Goal: Information Seeking & Learning: Learn about a topic

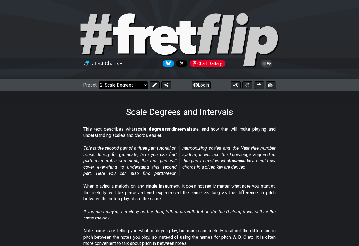
click at [145, 85] on select "Welcome to #fretflip! Initial Preset Custom Preset Minor Pentatonic Major Penta…" at bounding box center [123, 85] width 49 height 8
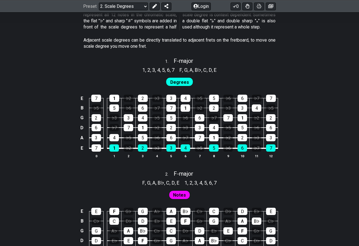
scroll to position [335, 0]
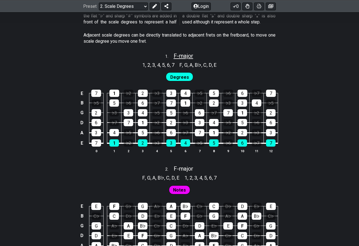
click at [182, 56] on span "F - major" at bounding box center [184, 56] width 20 height 7
select select "F"
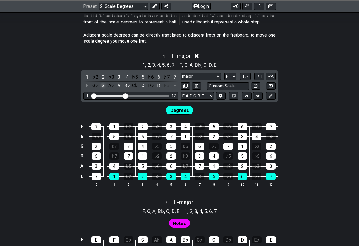
click at [104, 86] on div "G" at bounding box center [102, 86] width 7 height 8
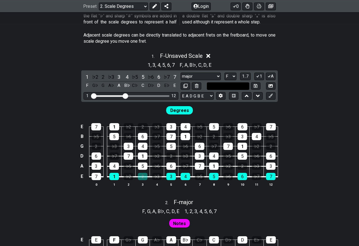
click at [244, 84] on input "text" at bounding box center [228, 86] width 42 height 8
type input "Custom Scale"
click at [209, 110] on div "Degrees" at bounding box center [179, 109] width 359 height 14
click at [234, 75] on select "A♭ A A♯ B♭ B C C♯ D♭ D D♯ E♭ E F F♯ G♭ G G♯" at bounding box center [231, 77] width 12 height 8
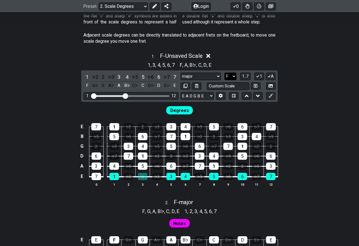
click at [234, 75] on select "A♭ A A♯ B♭ B C C♯ D♭ D D♯ E♭ E F F♯ G♭ G G♯" at bounding box center [231, 77] width 12 height 8
click at [271, 75] on button "A" at bounding box center [271, 77] width 10 height 8
click at [271, 76] on icon at bounding box center [269, 76] width 5 height 4
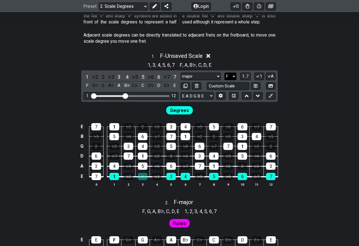
click at [232, 76] on select "A♭ A A♯ B♭ B C C♯ D♭ D D♯ E♭ E F F♯ G♭ G G♯" at bounding box center [231, 77] width 12 height 8
select select "G"
click at [225, 73] on select "A♭ A A♯ B♭ B C C♯ D♭ D D♯ E♭ E F F♯ G♭ G G♯" at bounding box center [231, 77] width 12 height 8
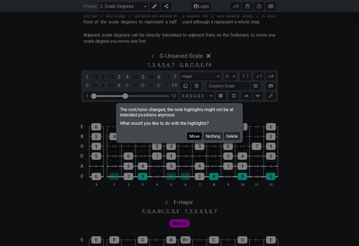
click at [195, 136] on button "Move" at bounding box center [194, 136] width 14 height 8
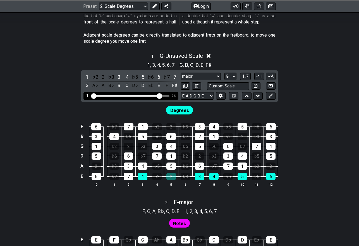
drag, startPoint x: 128, startPoint y: 95, endPoint x: 160, endPoint y: 98, distance: 32.9
click at [160, 96] on input "Visible fret range" at bounding box center [130, 96] width 79 height 0
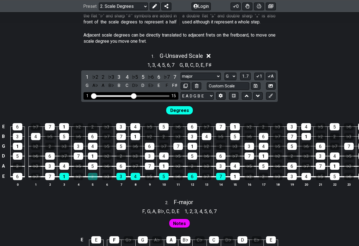
drag, startPoint x: 159, startPoint y: 96, endPoint x: 135, endPoint y: 93, distance: 24.2
click at [135, 96] on input "Visible fret range" at bounding box center [130, 96] width 79 height 0
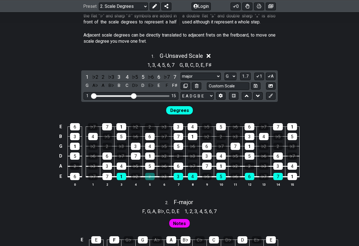
scroll to position [363, 0]
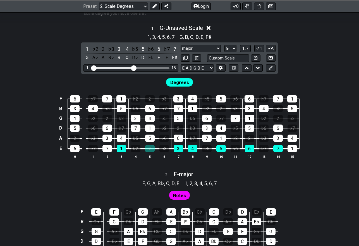
click at [308, 210] on div "E E F G♭ G A♭ A B♭ C♭ C D♭ D E♭ E B C♭ C D♭ D E♭ E F G♭ G A♭ A B♭ C♭ G G A♭ A B…" at bounding box center [179, 240] width 359 height 79
drag, startPoint x: 136, startPoint y: 67, endPoint x: 152, endPoint y: 67, distance: 16.2
click at [152, 68] on input "Visible fret range" at bounding box center [130, 68] width 79 height 0
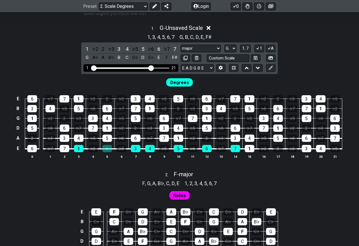
drag, startPoint x: 154, startPoint y: 68, endPoint x: 148, endPoint y: 67, distance: 6.8
click at [148, 68] on div "1 21" at bounding box center [130, 68] width 77 height 0
drag, startPoint x: 148, startPoint y: 67, endPoint x: 140, endPoint y: 67, distance: 8.4
click at [140, 67] on div "Visible fret range" at bounding box center [122, 68] width 60 height 2
drag, startPoint x: 150, startPoint y: 67, endPoint x: 156, endPoint y: 67, distance: 6.2
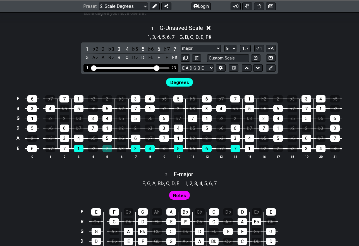
click at [156, 68] on input "Visible fret range" at bounding box center [130, 68] width 79 height 0
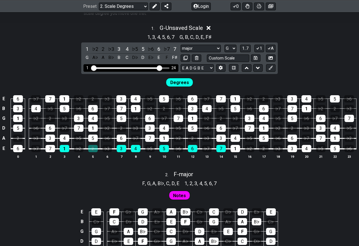
click at [160, 68] on input "Visible fret range" at bounding box center [130, 68] width 79 height 0
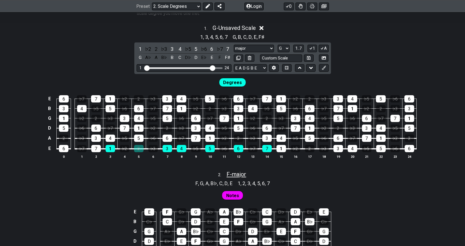
click at [231, 176] on span "F - major" at bounding box center [237, 174] width 20 height 7
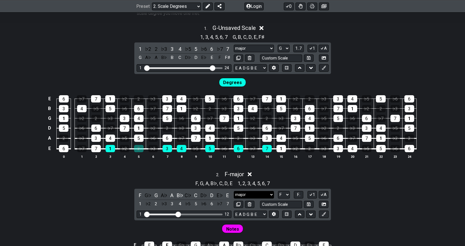
click at [266, 195] on select "major major Minor Pentatonic Major Pentatonic Minor Blues Major Blues Major / […" at bounding box center [254, 195] width 40 height 8
click at [285, 196] on select "A♭ A A♯ B♭ B C C♯ D♭ D D♯ E♭ E F F♯ G♭ G G♯" at bounding box center [284, 195] width 12 height 8
select select "G"
click at [278, 191] on select "A♭ A A♯ B♭ B C C♯ D♭ D D♯ E♭ E F F♯ G♭ G G♯" at bounding box center [284, 195] width 12 height 8
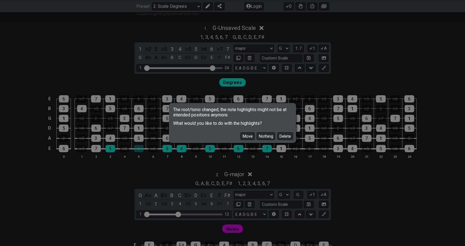
click at [242, 135] on button "Move" at bounding box center [248, 136] width 14 height 8
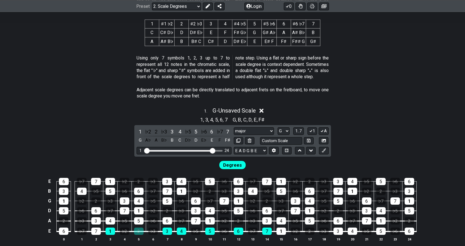
scroll to position [279, 0]
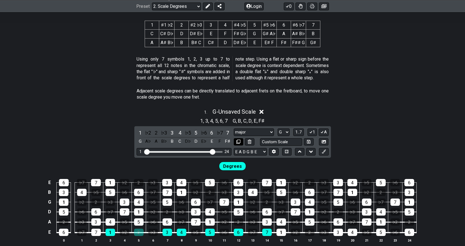
click at [239, 142] on icon at bounding box center [238, 142] width 4 height 4
select select "G"
click at [359, 127] on div "1 . G - Unsaved Scale 1 , 3 , 4 , 5 , 6 , 7 G , B , C , D , E , F♯ 1 ♭2 2 ♭3 3 …" at bounding box center [232, 177] width 465 height 145
click at [244, 113] on span "G - Unsaved Scale" at bounding box center [234, 111] width 43 height 7
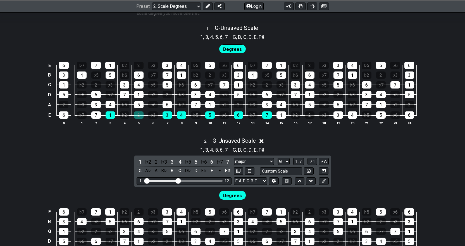
scroll to position [391, 0]
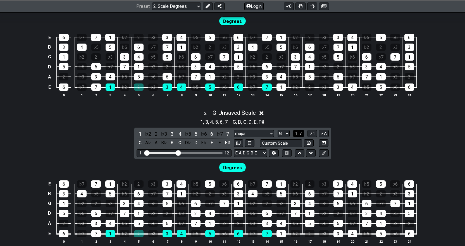
click at [298, 133] on span "1..7" at bounding box center [298, 133] width 7 height 5
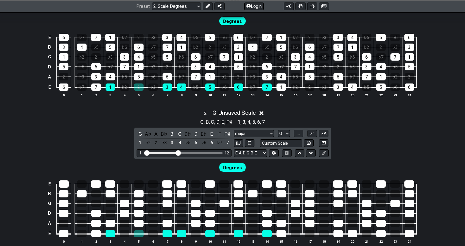
click at [235, 167] on span "Degrees" at bounding box center [232, 168] width 19 height 8
click at [298, 133] on span "..." at bounding box center [299, 133] width 3 height 5
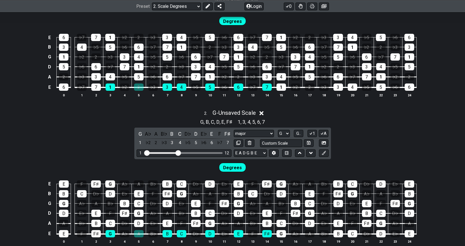
click at [262, 113] on icon at bounding box center [262, 113] width 4 height 6
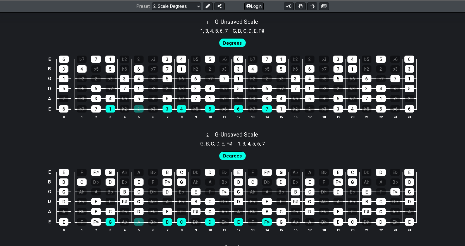
scroll to position [367, 0]
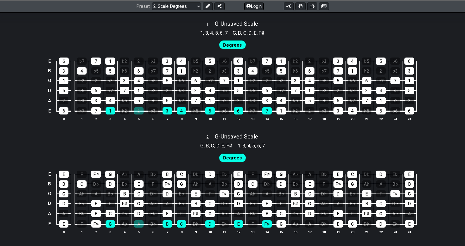
click at [42, 34] on div "1 , 3 , 4 , 5 , 6 , 7 G , B , C , D , E , F♯" at bounding box center [232, 32] width 465 height 9
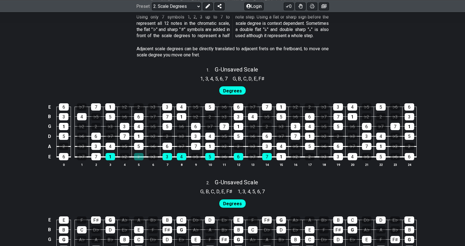
scroll to position [311, 0]
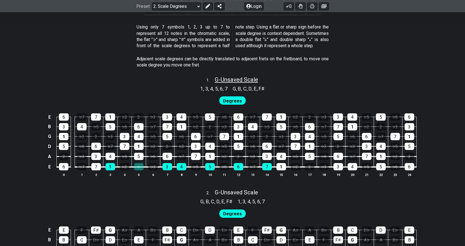
click at [244, 80] on span "G - Unsaved Scale" at bounding box center [236, 79] width 43 height 7
select select "G"
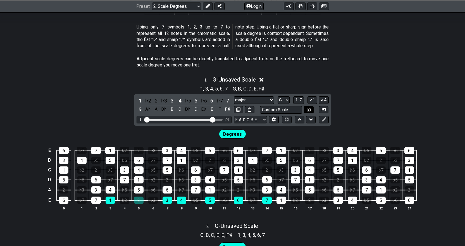
click at [307, 108] on icon at bounding box center [309, 110] width 4 height 4
select select "Custom Scale"
click at [246, 81] on span "G - Custom Scale" at bounding box center [234, 79] width 41 height 7
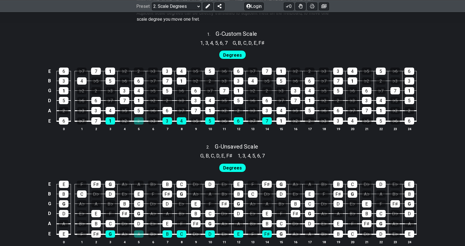
scroll to position [367, 0]
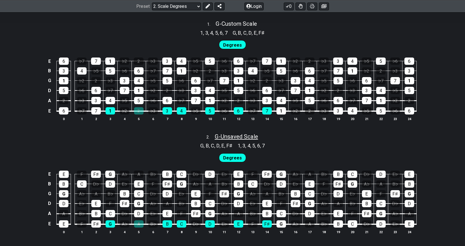
click at [251, 136] on span "G - Unsaved Scale" at bounding box center [236, 136] width 43 height 7
select select "G"
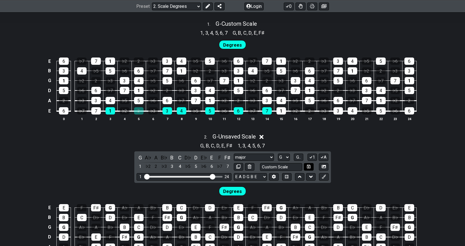
click at [310, 167] on icon at bounding box center [309, 167] width 4 height 4
select select "Custom Scale"
click at [235, 138] on span "G - Custom Scale" at bounding box center [234, 136] width 41 height 7
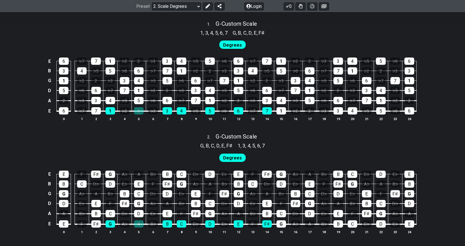
click at [19, 97] on div "E 6 ♭7 7 1 ♭2 2 ♭3 3 4 ♭5 5 ♭6 6 ♭7 7 1 ♭2 2 ♭3 3 4 ♭5 5 ♭6 6 B 3 4 ♭5 5 ♭6 6 ♭…" at bounding box center [232, 89] width 465 height 79
click at [225, 23] on span "G - Custom Scale" at bounding box center [236, 23] width 41 height 7
select select "Custom Scale"
select select "G"
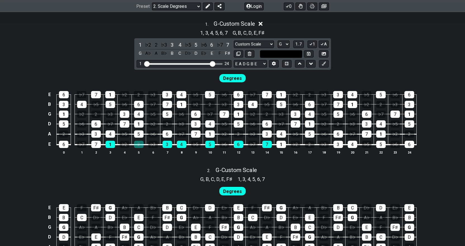
click at [275, 53] on input "text" at bounding box center [281, 54] width 42 height 8
type input "Custom Scale"
click at [298, 28] on div "1 , 3 , 4 , 5 , 6 , 7 G , B , C , D , E , F♯" at bounding box center [232, 32] width 465 height 9
click at [271, 44] on select "major Custom Scale Minor Pentatonic Major Pentatonic Minor Blues Major Blues Ma…" at bounding box center [254, 45] width 40 height 8
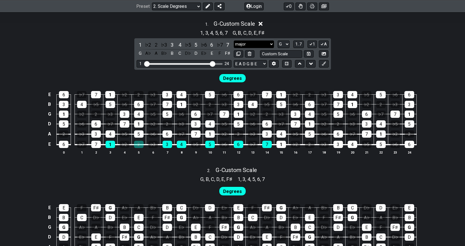
click at [234, 41] on select "major Custom Scale Minor Pentatonic Major Pentatonic Minor Blues Major Blues Ma…" at bounding box center [254, 45] width 40 height 8
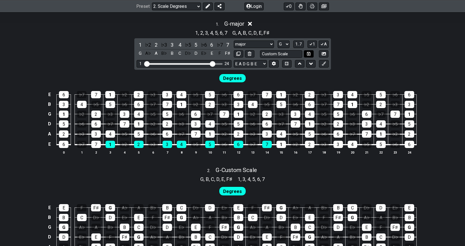
click at [308, 53] on icon at bounding box center [309, 54] width 4 height 4
click at [271, 42] on select "major Custom Scale Minor Pentatonic Major Pentatonic Minor Blues Major Blues Ma…" at bounding box center [254, 45] width 40 height 8
select select "major"
click at [234, 41] on select "major Custom Scale Minor Pentatonic Major Pentatonic Minor Blues Major Blues Ma…" at bounding box center [254, 45] width 40 height 8
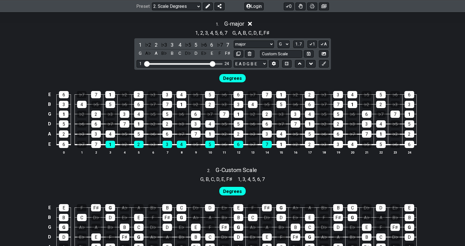
click at [336, 58] on div "1 . G - major 1 , 2 , 3 , 4 , 5 , 6 , 7 G , A , B , C , D , E , F♯ 1 ♭2 2 ♭3 3 …" at bounding box center [232, 89] width 465 height 145
click at [244, 172] on span "G - Custom Scale" at bounding box center [236, 170] width 41 height 7
select select "Custom Scale"
select select "G"
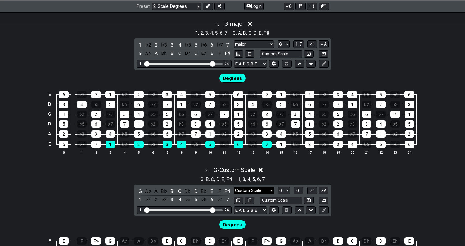
click at [272, 191] on select "major Custom Scale Minor Pentatonic Major Pentatonic Minor Blues Major Blues Ma…" at bounding box center [254, 191] width 40 height 8
select select "major"
click at [234, 187] on select "major Custom Scale Minor Pentatonic Major Pentatonic Minor Blues Major Blues Ma…" at bounding box center [254, 191] width 40 height 8
click at [237, 169] on span "G - major" at bounding box center [234, 170] width 20 height 7
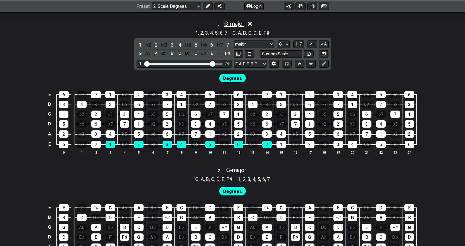
click at [241, 25] on span "G - major" at bounding box center [234, 23] width 20 height 7
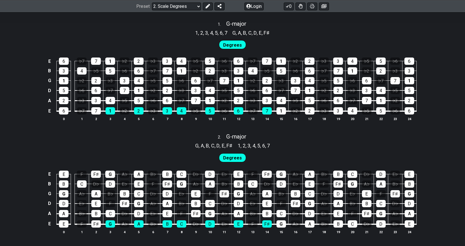
click at [12, 74] on div "E 6 ♭7 7 1 ♭2 2 ♭3 3 4 ♭5 5 ♭6 6 ♭7 7 1 ♭2 2 ♭3 3 4 ♭5 5 ♭6 6 B 3 4 ♭5 5 ♭6 6 ♭…" at bounding box center [232, 89] width 465 height 79
click at [229, 23] on span "G - major" at bounding box center [236, 23] width 20 height 7
select select "G"
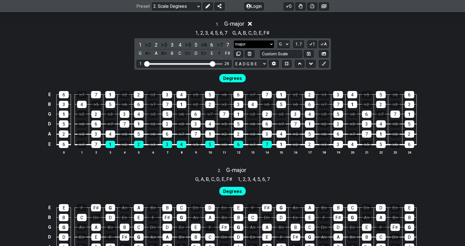
click at [261, 43] on select "major Custom Scale Minor Pentatonic Major Pentatonic Minor Blues Major Blues Ma…" at bounding box center [254, 45] width 40 height 8
click at [270, 43] on select "major Custom Scale Minor Pentatonic Major Pentatonic Minor Blues Major Blues Ma…" at bounding box center [254, 45] width 40 height 8
click at [234, 41] on select "major Custom Scale Minor Pentatonic Major Pentatonic Minor Blues Major Blues Ma…" at bounding box center [254, 45] width 40 height 8
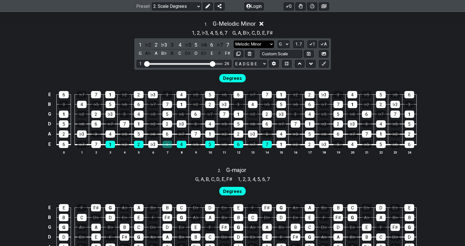
click at [271, 42] on select "major Custom Scale Minor Pentatonic Major Pentatonic Minor Blues Major Blues Ma…" at bounding box center [254, 45] width 40 height 8
click at [234, 41] on select "major Custom Scale Minor Pentatonic Major Pentatonic Minor Blues Major Blues Ma…" at bounding box center [254, 45] width 40 height 8
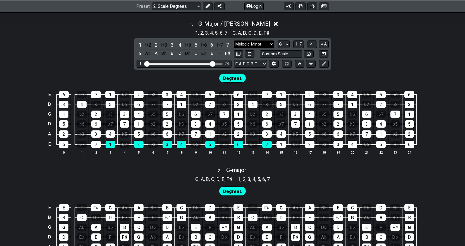
click at [270, 44] on select "major Custom Scale Minor Pentatonic Major Pentatonic Minor Blues Major Blues Ma…" at bounding box center [254, 45] width 40 height 8
select select "Minor / Aeolian"
click at [234, 41] on select "major Custom Scale Minor Pentatonic Major Pentatonic Minor Blues Major Blues Ma…" at bounding box center [254, 45] width 40 height 8
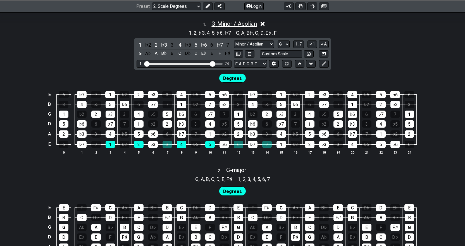
click at [254, 23] on span "G - Minor / Aeolian" at bounding box center [234, 23] width 46 height 7
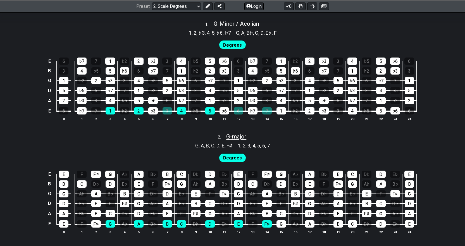
click at [246, 138] on span "G - major" at bounding box center [236, 136] width 20 height 7
select select "G"
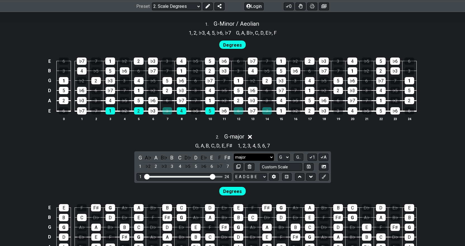
click at [259, 158] on select "major Custom Scale Minor Pentatonic Major Pentatonic Minor Blues Major Blues Ma…" at bounding box center [254, 158] width 40 height 8
select select "Minor / Aeolian"
click at [234, 154] on select "major Custom Scale Minor Pentatonic Major Pentatonic Minor Blues Major Blues Ma…" at bounding box center [254, 158] width 40 height 8
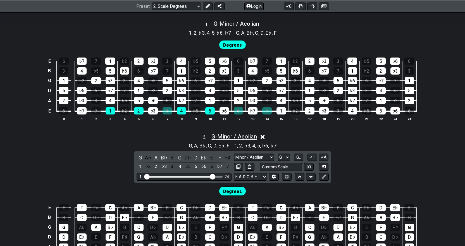
click at [251, 139] on span "G - Minor / Aeolian" at bounding box center [234, 136] width 46 height 7
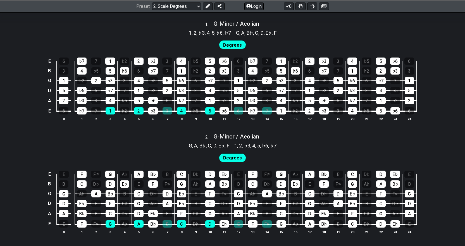
click at [35, 116] on div "E 6 ♭7 7 1 ♭2 2 ♭3 3 4 ♭5 5 ♭6 6 ♭7 7 1 ♭2 2 ♭3 3 4 ♭5 5 ♭6 6 B 3 4 ♭5 5 ♭6 6 ♭…" at bounding box center [232, 89] width 465 height 79
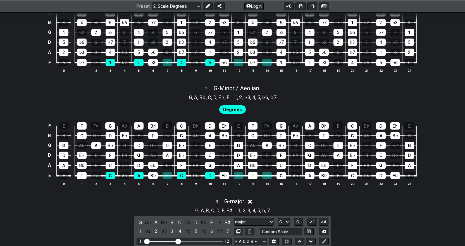
scroll to position [423, 0]
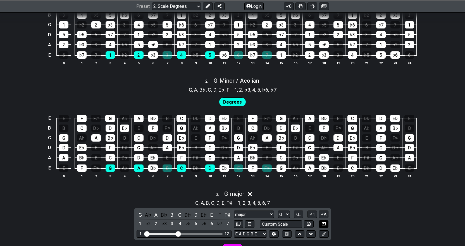
click at [324, 222] on icon at bounding box center [324, 223] width 4 height 3
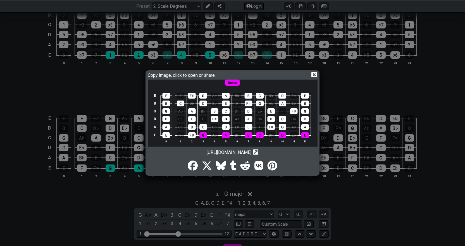
scroll to position [0, 0]
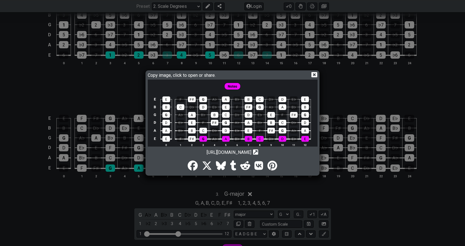
click at [200, 87] on img at bounding box center [233, 116] width 170 height 73
click at [315, 73] on icon at bounding box center [314, 75] width 6 height 6
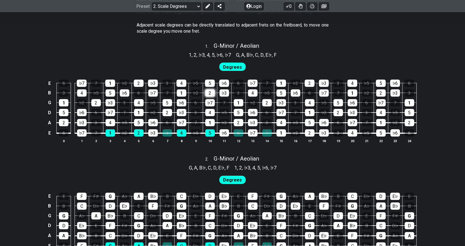
scroll to position [339, 0]
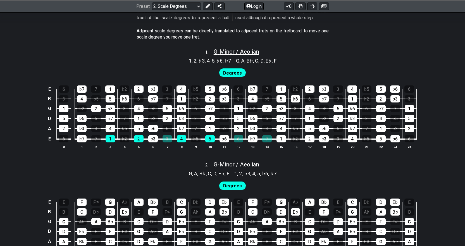
click at [232, 52] on span "G - Minor / Aeolian" at bounding box center [237, 51] width 46 height 7
select select "Minor / Aeolian"
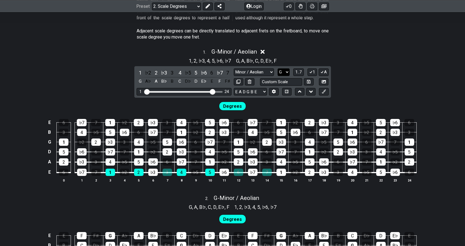
click at [287, 73] on select "A♭ A A♯ B♭ B C C♯ D♭ D D♯ E♭ E F F♯ G♭ G G♯" at bounding box center [284, 72] width 12 height 8
select select "A"
click at [278, 68] on select "A♭ A A♯ B♭ B C C♯ D♭ D D♯ E♭ E F F♯ G♭ G G♯" at bounding box center [284, 72] width 12 height 8
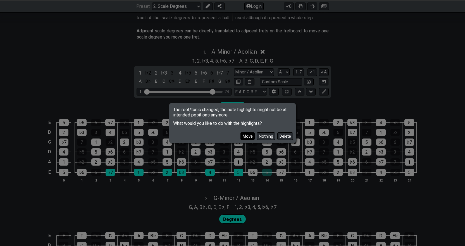
click at [249, 137] on button "Move" at bounding box center [248, 136] width 14 height 8
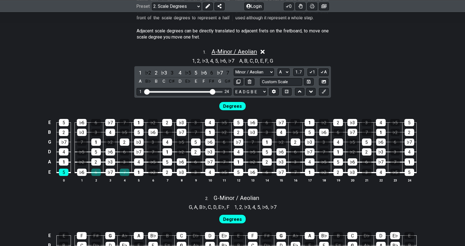
click at [241, 53] on span "A - Minor / Aeolian" at bounding box center [234, 51] width 46 height 7
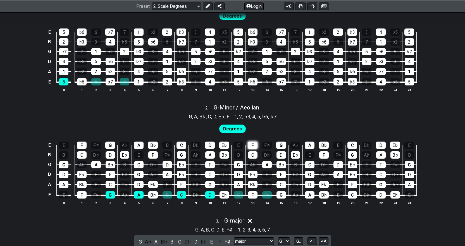
scroll to position [423, 0]
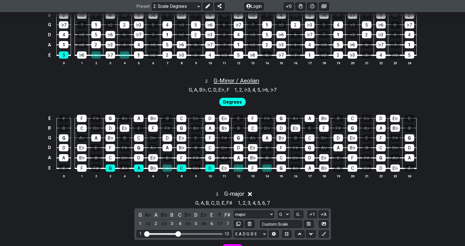
click at [250, 83] on span "G - Minor / Aeolian" at bounding box center [237, 80] width 46 height 7
select select "Minor / Aeolian"
select select "G"
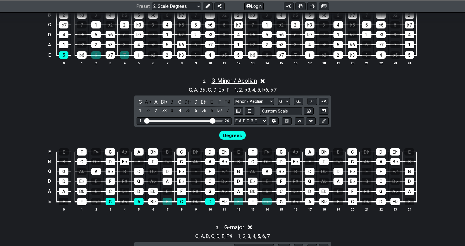
click at [229, 82] on span "G - Minor / Aeolian" at bounding box center [234, 80] width 46 height 7
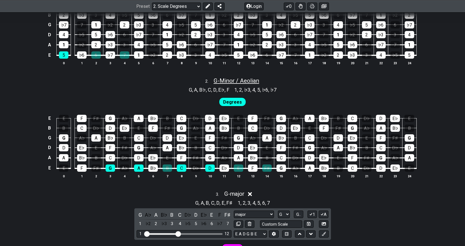
click at [236, 80] on span "G - Minor / Aeolian" at bounding box center [237, 80] width 46 height 7
select select "Minor / Aeolian"
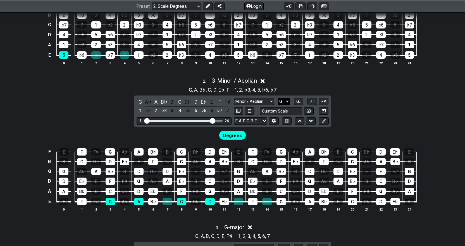
click at [285, 101] on select "A♭ A A♯ B♭ B C C♯ D♭ D D♯ E♭ E F F♯ G♭ G G♯" at bounding box center [284, 102] width 12 height 8
select select "A"
click at [278, 98] on select "A♭ A A♯ B♭ B C C♯ D♭ D D♯ E♭ E F F♯ G♭ G G♯" at bounding box center [284, 102] width 12 height 8
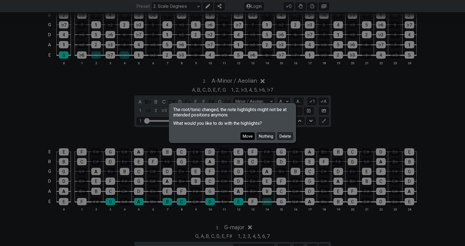
click at [248, 137] on button "Move" at bounding box center [248, 136] width 14 height 8
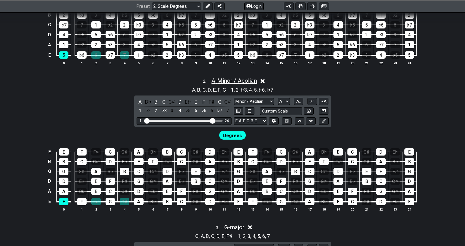
click at [237, 81] on span "A - Minor / Aeolian" at bounding box center [234, 80] width 46 height 7
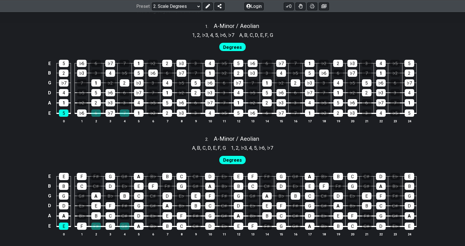
scroll to position [363, 0]
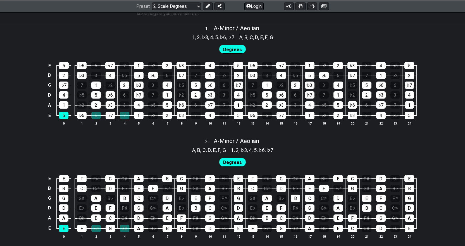
click at [239, 28] on span "A - Minor / Aeolian" at bounding box center [237, 28] width 46 height 7
select select "Minor / Aeolian"
select select "A"
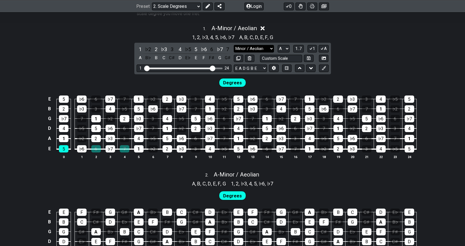
click at [272, 47] on select "major Custom Scale Minor Pentatonic Major Pentatonic Minor Blues Major Blues Ma…" at bounding box center [254, 49] width 40 height 8
select select "major"
click at [234, 45] on select "major Custom Scale Minor Pentatonic Major Pentatonic Minor Blues Major Blues Ma…" at bounding box center [254, 49] width 40 height 8
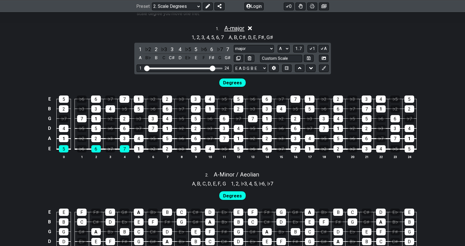
click at [240, 29] on span "A - major" at bounding box center [234, 28] width 20 height 7
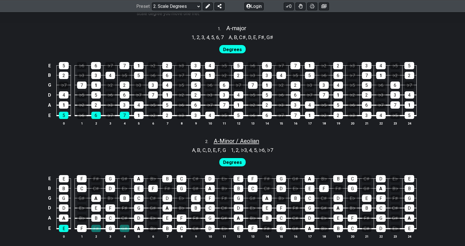
click at [229, 140] on span "A - Minor / Aeolian" at bounding box center [237, 141] width 46 height 7
select select "Minor / Aeolian"
select select "A"
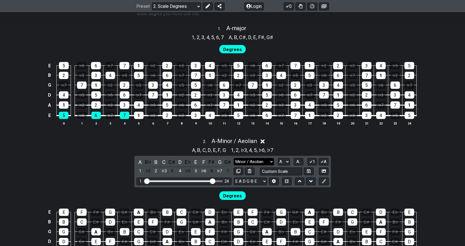
click at [241, 162] on select "major Custom Scale Minor Pentatonic Major Pentatonic Minor Blues Major Blues Ma…" at bounding box center [254, 162] width 40 height 8
select select "major"
click at [234, 158] on select "major Custom Scale Minor Pentatonic Major Pentatonic Minor Blues Major Blues Ma…" at bounding box center [254, 162] width 40 height 8
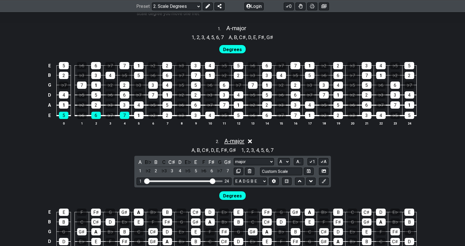
click at [240, 142] on span "A - major" at bounding box center [234, 141] width 20 height 7
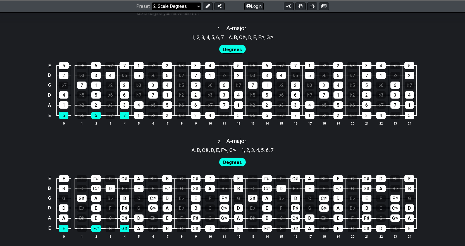
click at [199, 7] on select "Welcome to #fretflip! Initial Preset Custom Preset Minor Pentatonic Major Penta…" at bounding box center [176, 6] width 49 height 8
click at [116, 29] on div "1 . A - major" at bounding box center [232, 27] width 465 height 11
select select "A"
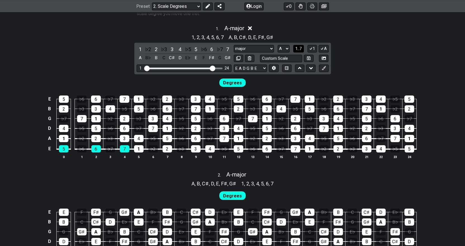
click at [296, 47] on span "1..7" at bounding box center [298, 48] width 7 height 5
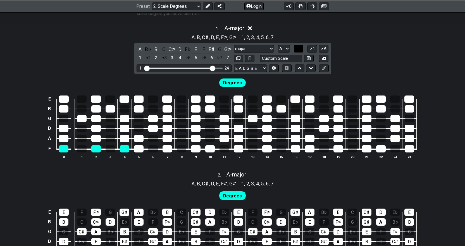
click at [296, 47] on button "..." at bounding box center [298, 49] width 9 height 8
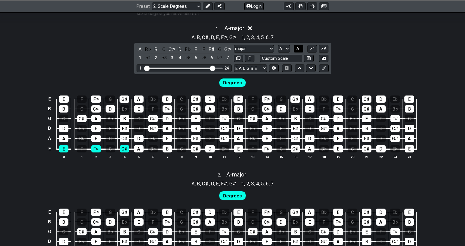
click at [296, 47] on span "A.." at bounding box center [298, 48] width 4 height 5
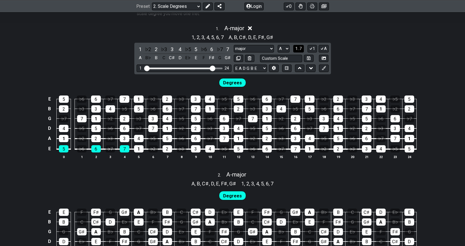
click at [296, 47] on span "1..7" at bounding box center [298, 48] width 7 height 5
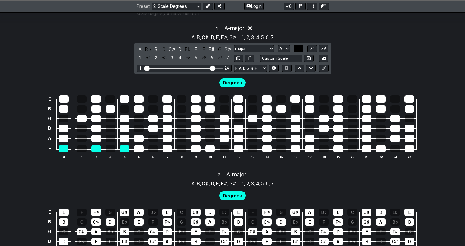
click at [296, 47] on button "..." at bounding box center [298, 49] width 9 height 8
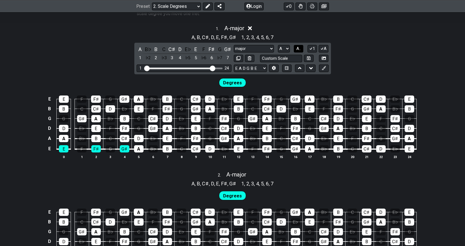
click at [300, 49] on span "A.." at bounding box center [298, 48] width 4 height 5
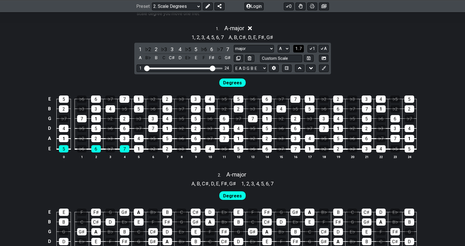
click at [300, 49] on span "1..7" at bounding box center [298, 48] width 7 height 5
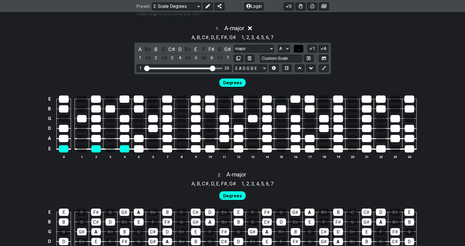
click at [300, 49] on span "..." at bounding box center [299, 48] width 3 height 5
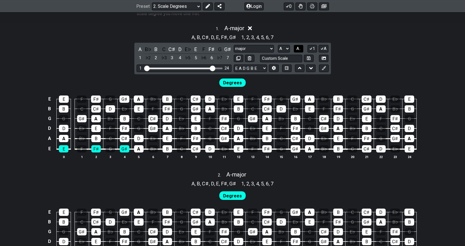
click at [300, 49] on span "A.." at bounding box center [298, 48] width 4 height 5
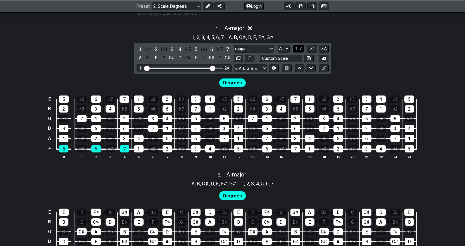
click at [300, 49] on span "1..7" at bounding box center [298, 48] width 7 height 5
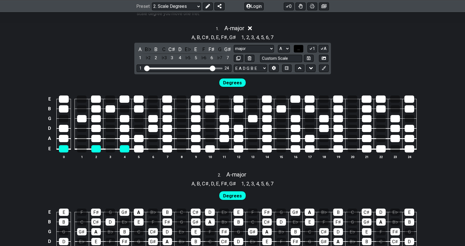
click at [300, 49] on span "..." at bounding box center [299, 48] width 3 height 5
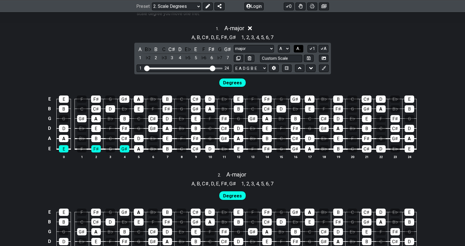
click at [300, 49] on span "A.." at bounding box center [298, 48] width 4 height 5
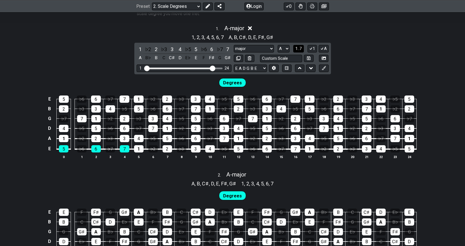
click at [300, 49] on span "1..7" at bounding box center [298, 48] width 7 height 5
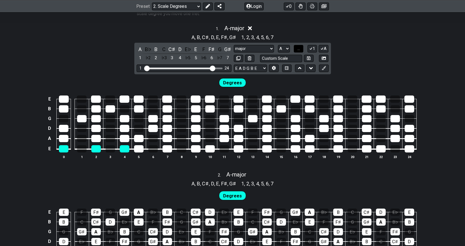
click at [300, 49] on span "..." at bounding box center [299, 48] width 3 height 5
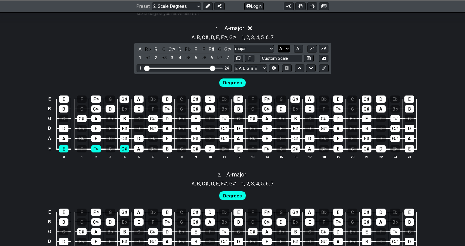
click at [287, 47] on select "A♭ A A♯ B♭ B C C♯ D♭ D D♯ E♭ E F F♯ G♭ G G♯" at bounding box center [284, 49] width 12 height 8
click at [312, 48] on icon at bounding box center [311, 48] width 3 height 3
click at [312, 48] on icon at bounding box center [310, 48] width 5 height 4
click at [310, 48] on icon at bounding box center [310, 48] width 5 height 4
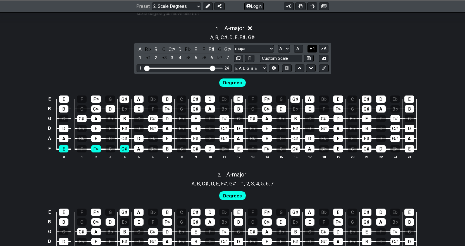
click at [310, 48] on icon at bounding box center [311, 48] width 2 height 2
click at [323, 48] on icon at bounding box center [322, 48] width 3 height 3
click at [323, 48] on icon at bounding box center [322, 48] width 2 height 2
click at [323, 48] on icon at bounding box center [322, 48] width 3 height 3
click at [323, 48] on icon at bounding box center [322, 48] width 2 height 2
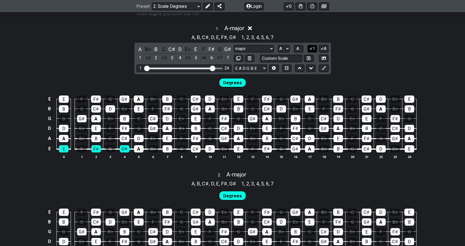
click at [314, 48] on button "1" at bounding box center [312, 49] width 9 height 8
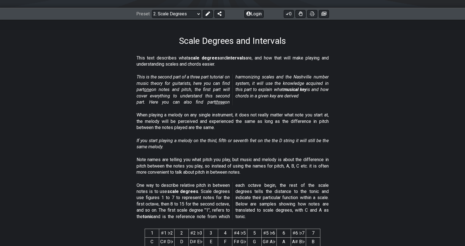
scroll to position [56, 0]
